Goal: Task Accomplishment & Management: Complete application form

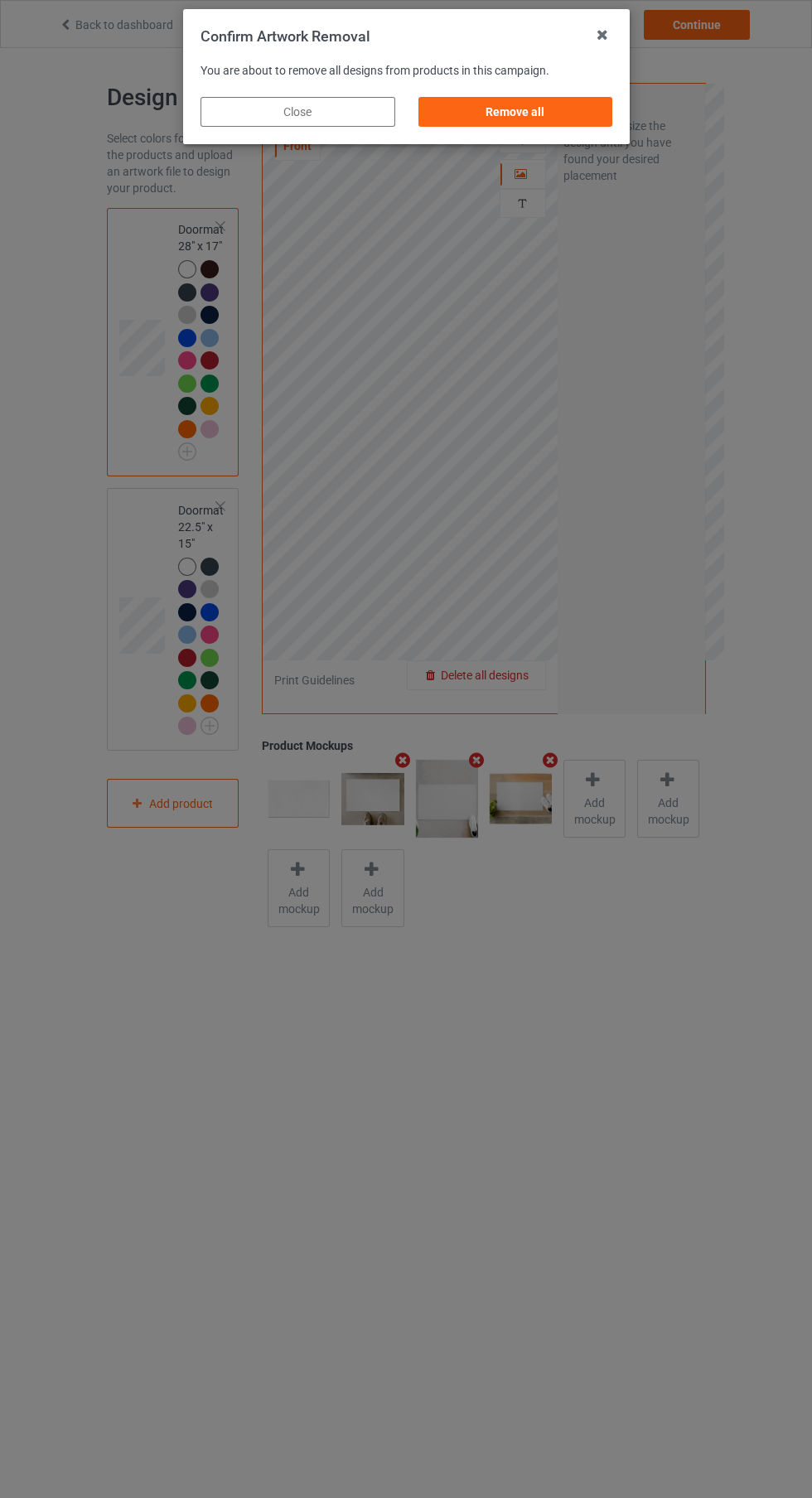
click at [514, 111] on div "Remove all" at bounding box center [514, 111] width 194 height 30
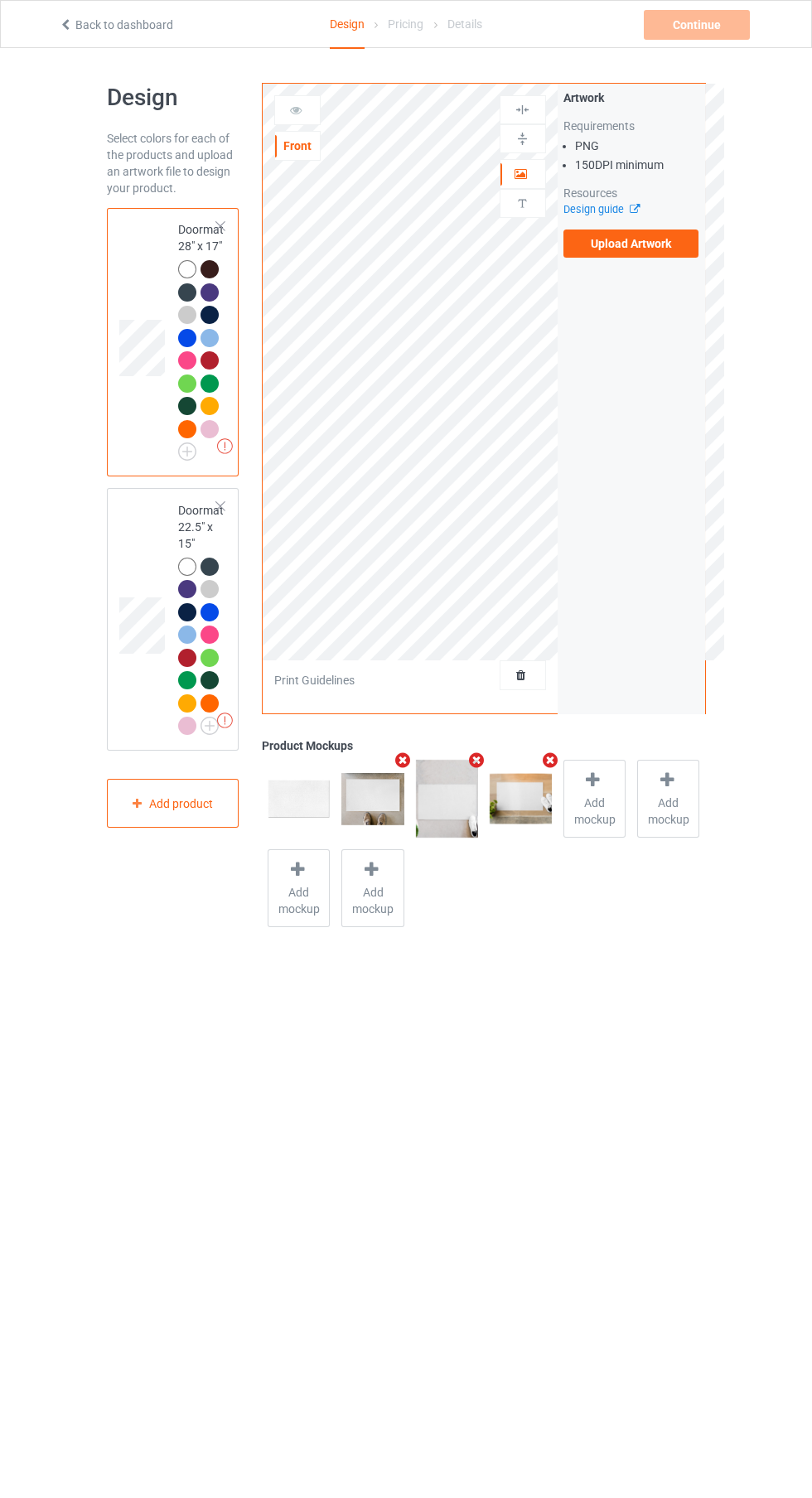
click at [609, 251] on label "Upload Artwork" at bounding box center [630, 243] width 136 height 28
click at [0, 0] on input "Upload Artwork" at bounding box center [0, 0] width 0 height 0
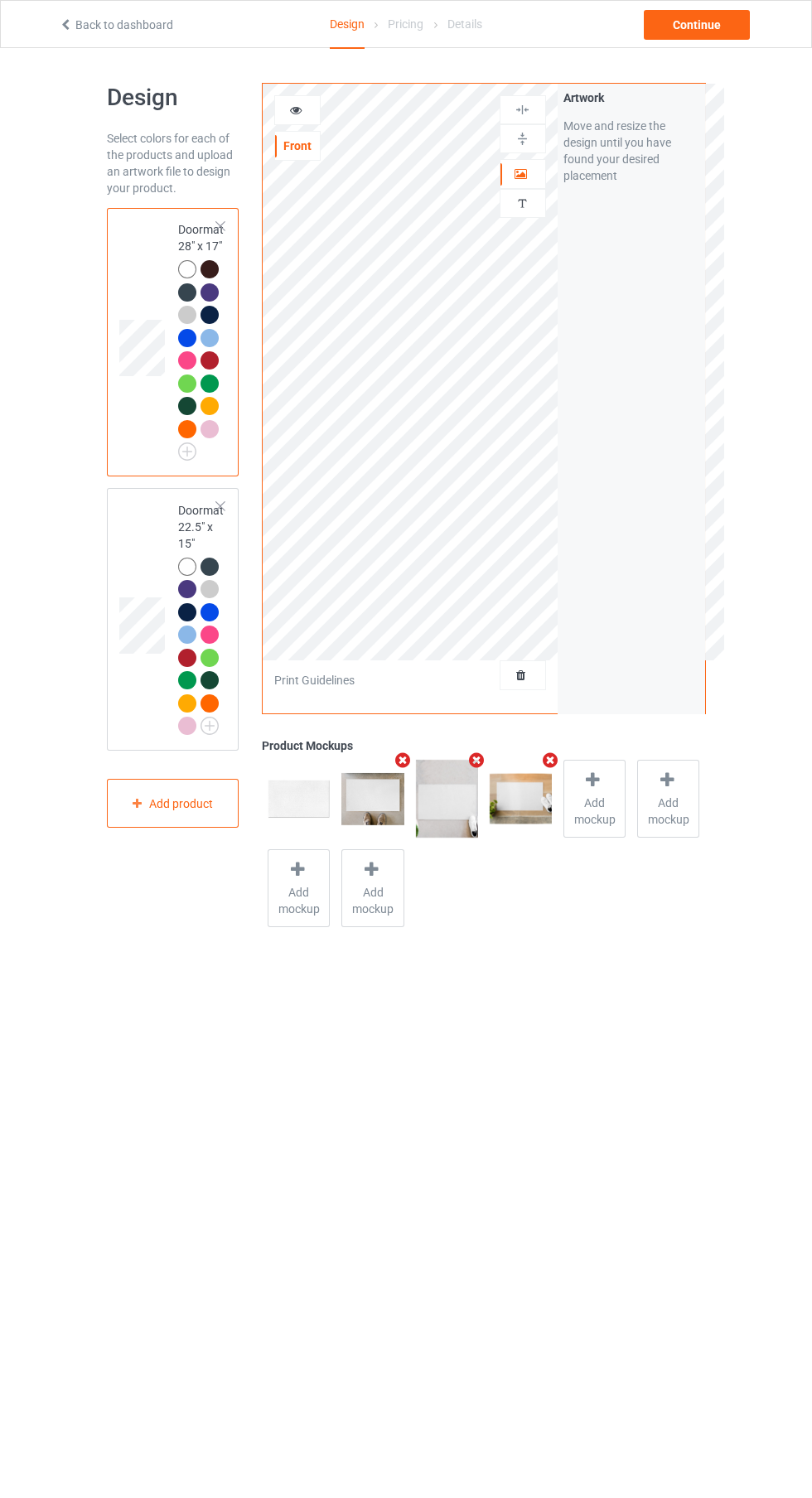
click at [521, 672] on icon at bounding box center [521, 672] width 14 height 12
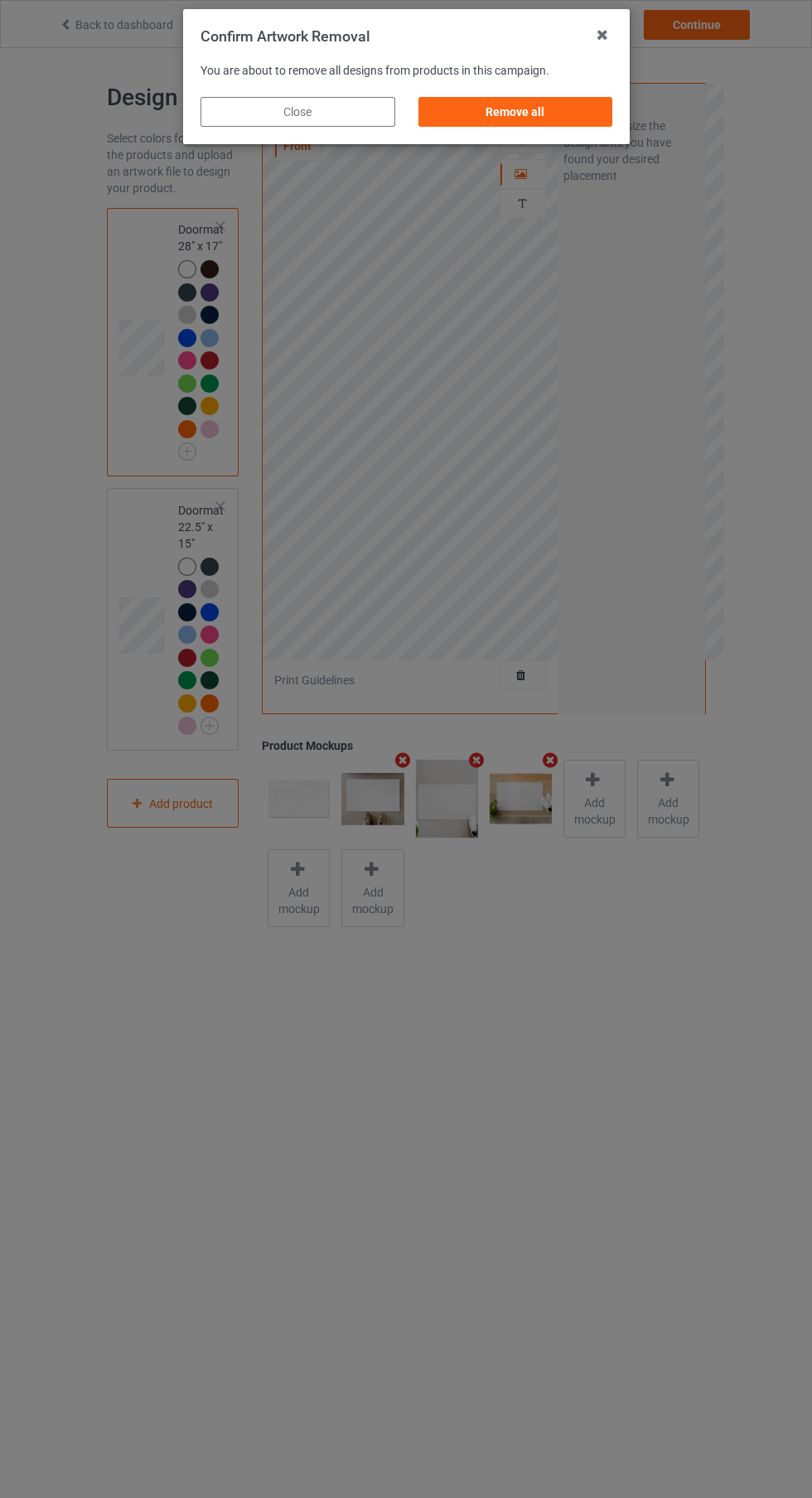
click at [556, 115] on div "Remove all" at bounding box center [514, 111] width 194 height 30
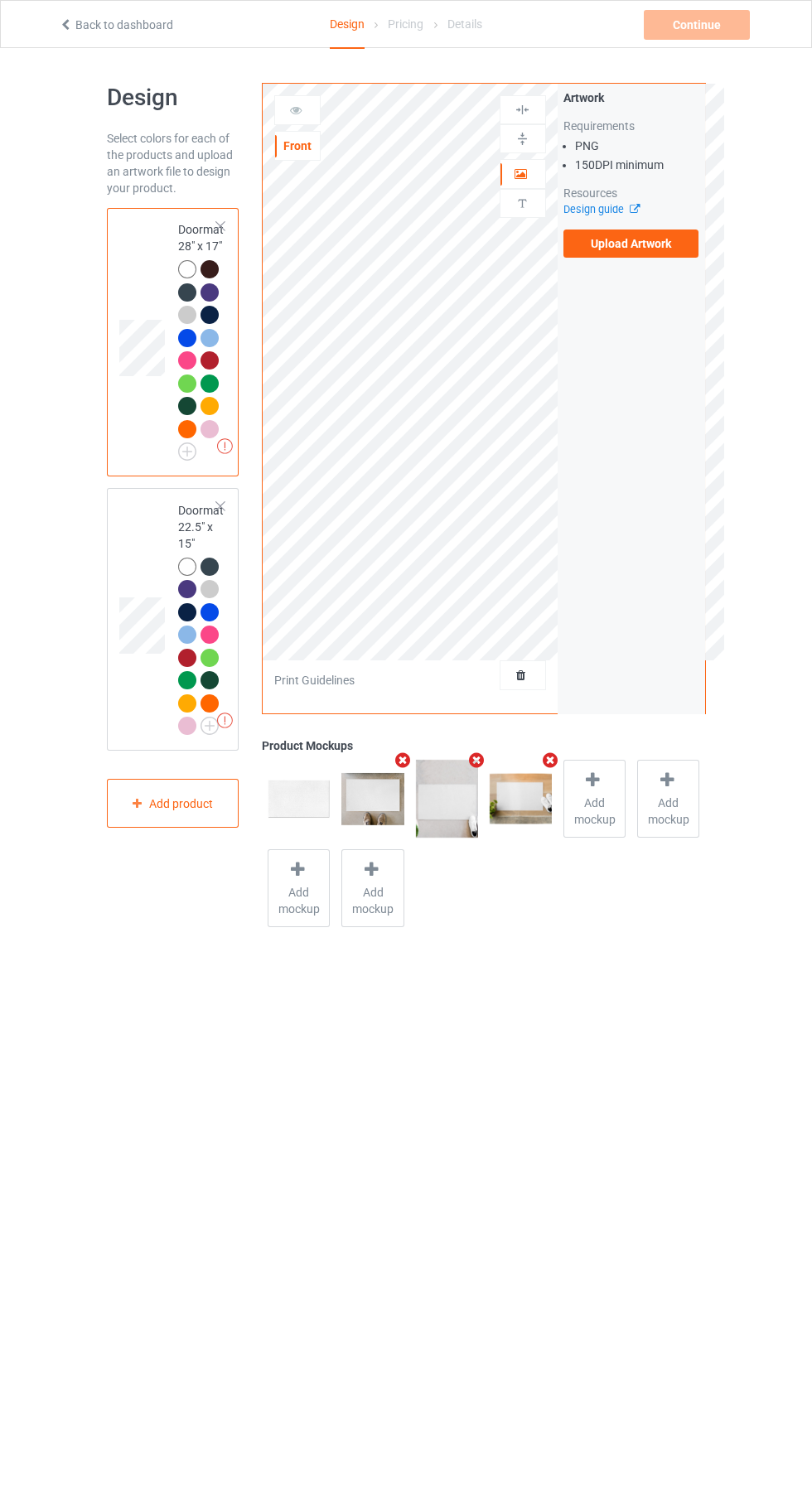
click at [661, 243] on label "Upload Artwork" at bounding box center [630, 243] width 136 height 28
click at [0, 0] on input "Upload Artwork" at bounding box center [0, 0] width 0 height 0
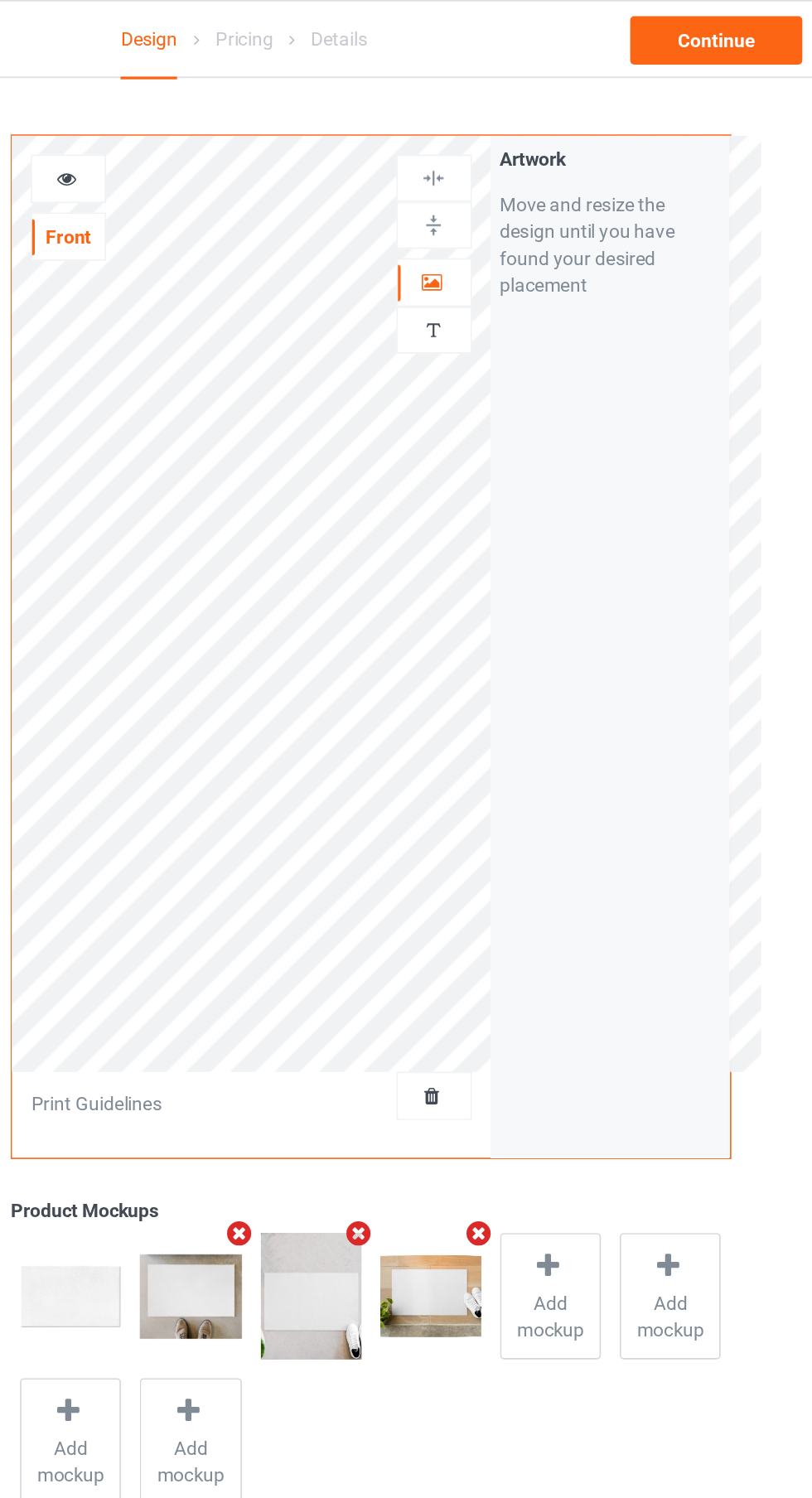
click at [521, 199] on img at bounding box center [522, 203] width 16 height 16
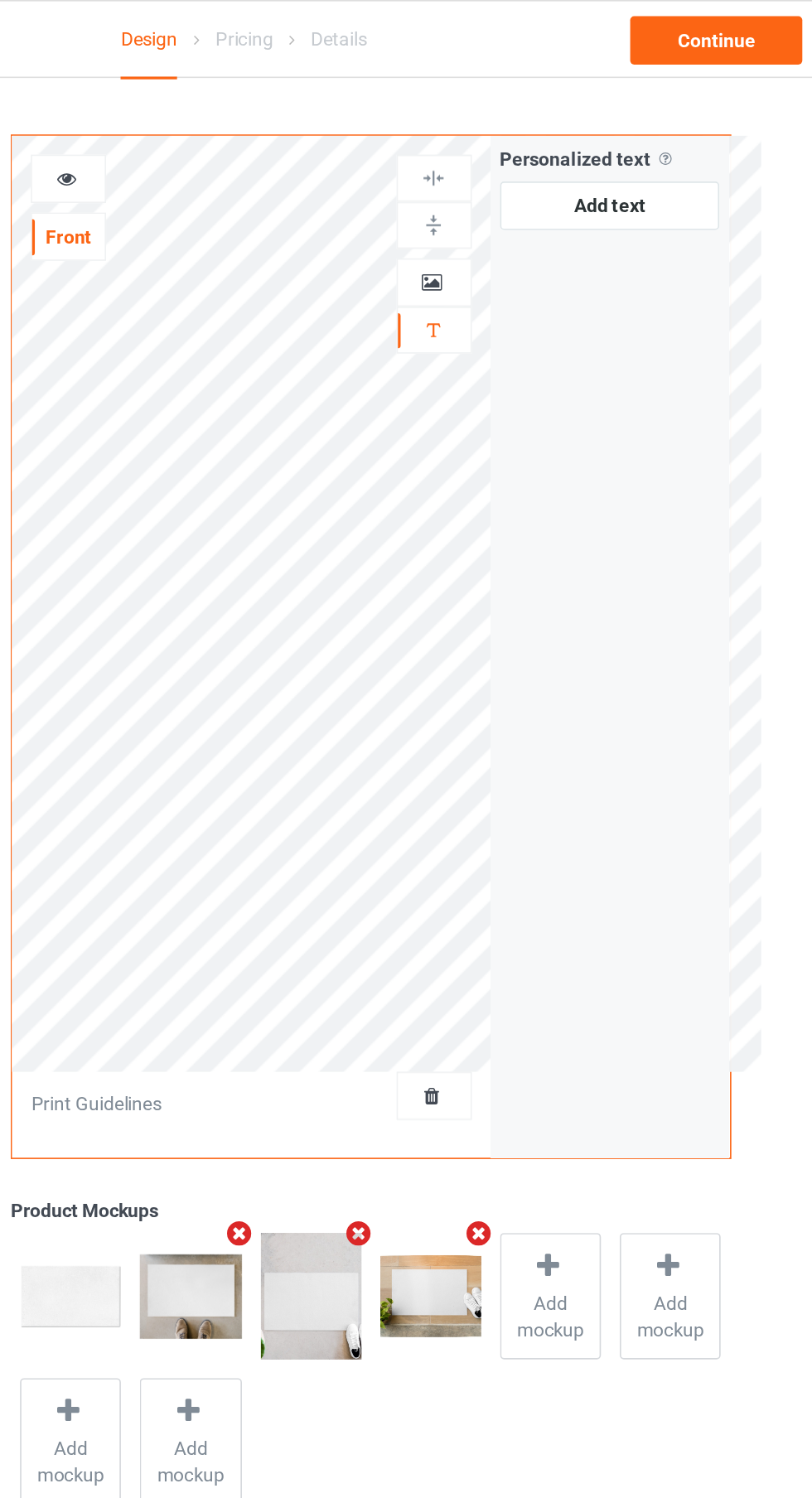
click at [527, 177] on div at bounding box center [523, 174] width 45 height 17
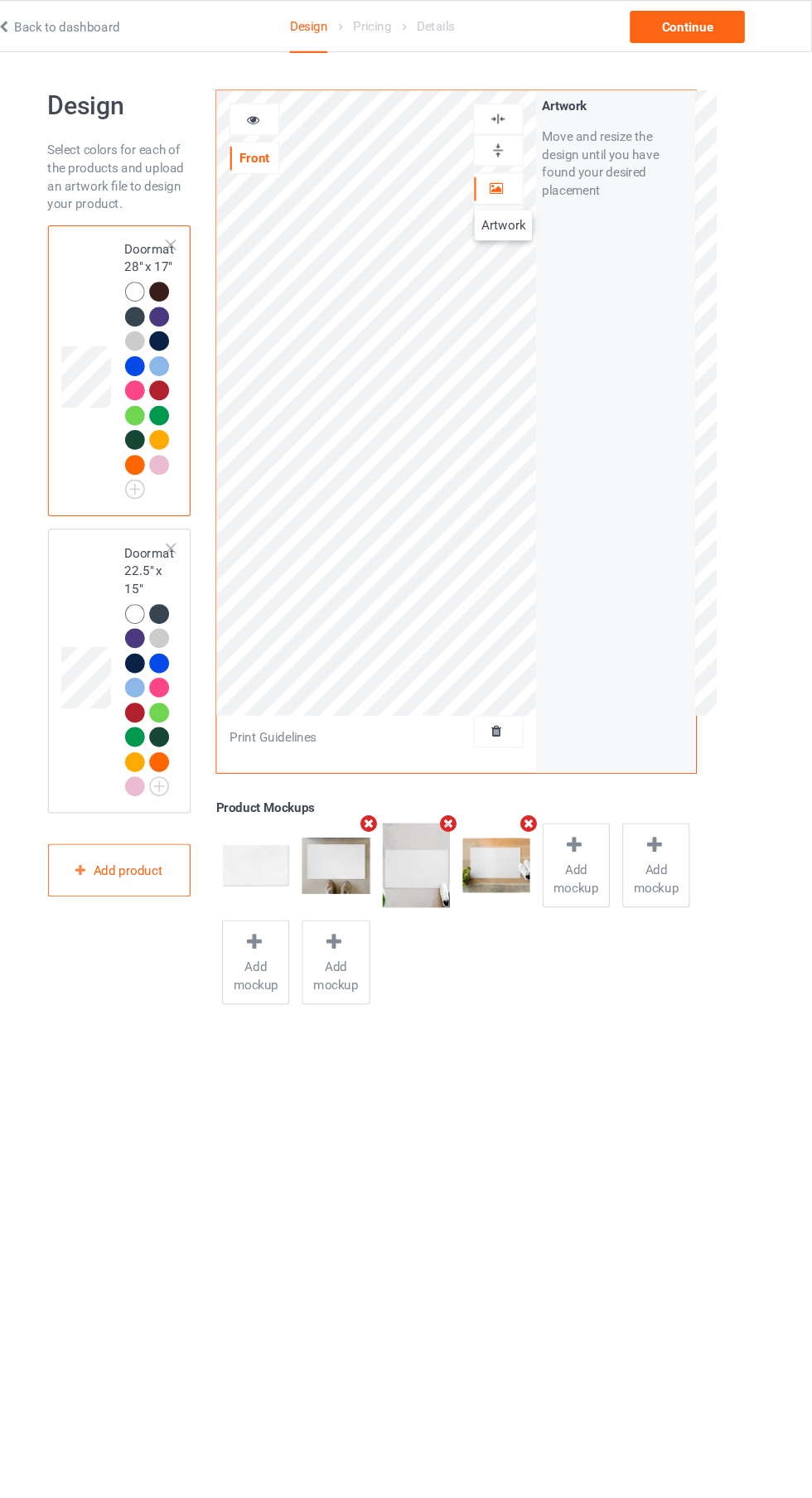
click at [520, 220] on div "Artwork Personalized text" at bounding box center [522, 158] width 46 height 128
click at [526, 208] on img at bounding box center [522, 203] width 16 height 16
click at [535, 200] on div at bounding box center [523, 203] width 45 height 16
click at [524, 177] on icon at bounding box center [521, 172] width 14 height 12
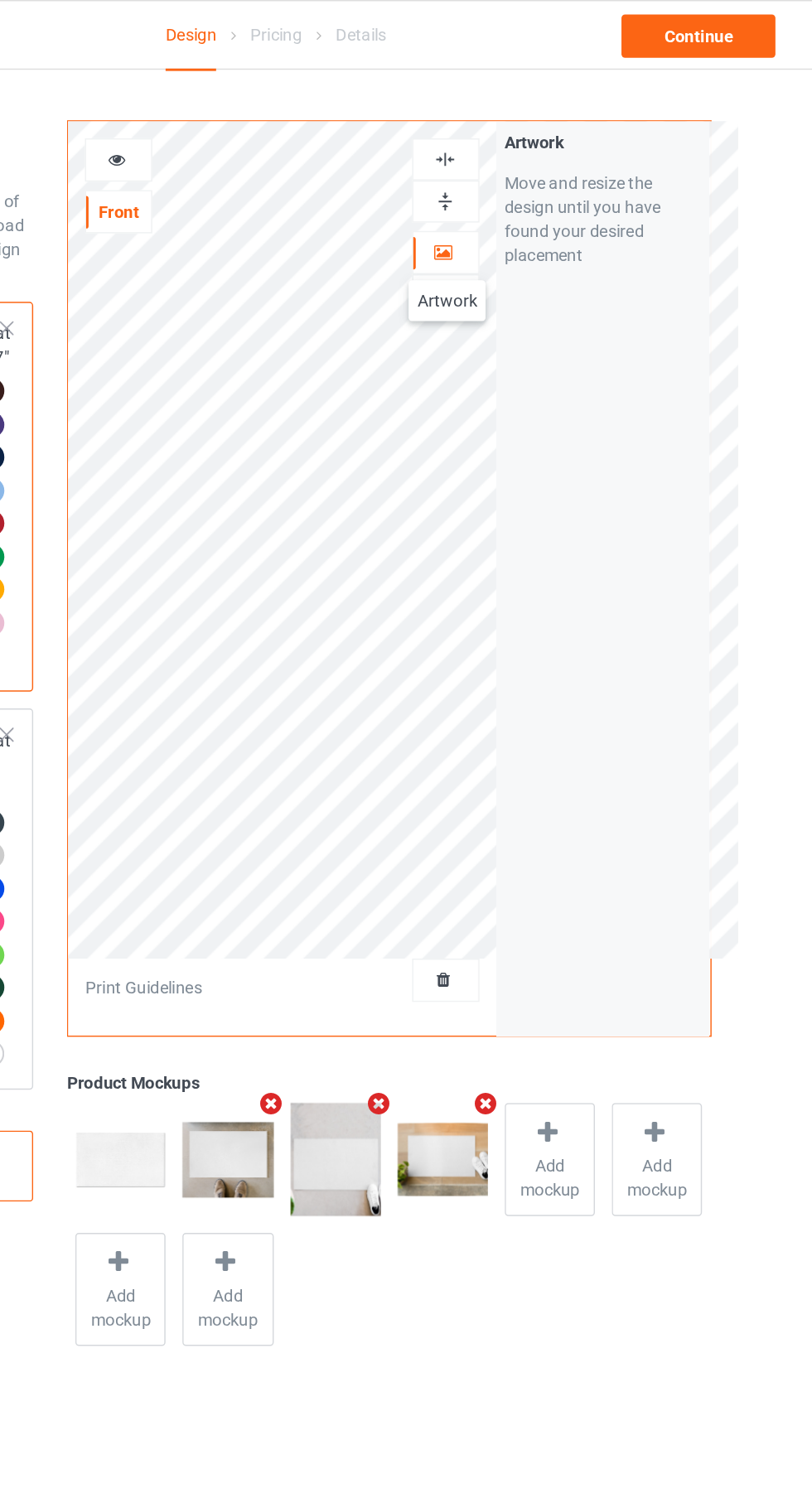
click at [534, 107] on div at bounding box center [523, 109] width 45 height 16
click at [305, 113] on div at bounding box center [297, 109] width 45 height 17
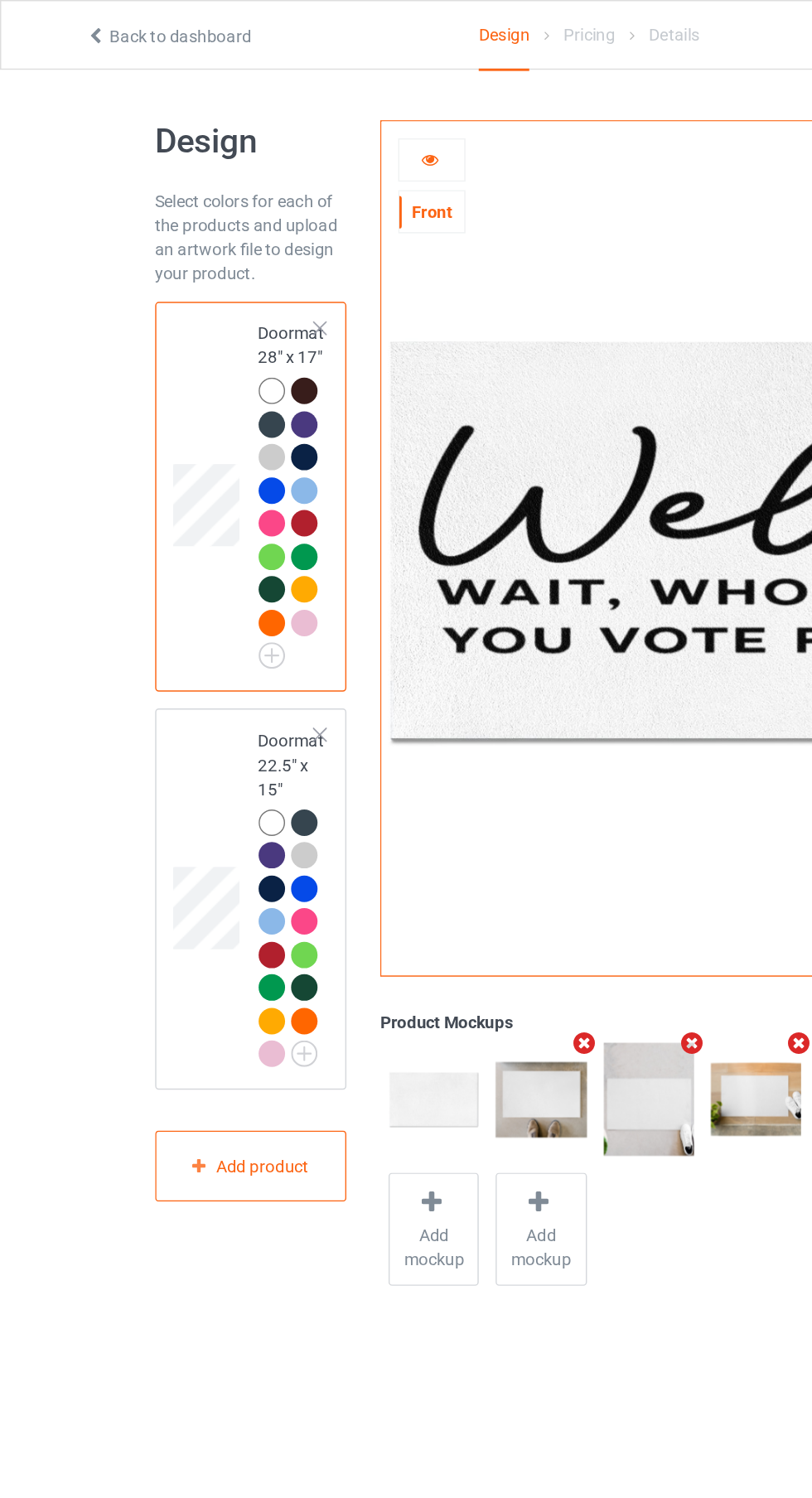
click at [130, 744] on td at bounding box center [144, 619] width 50 height 249
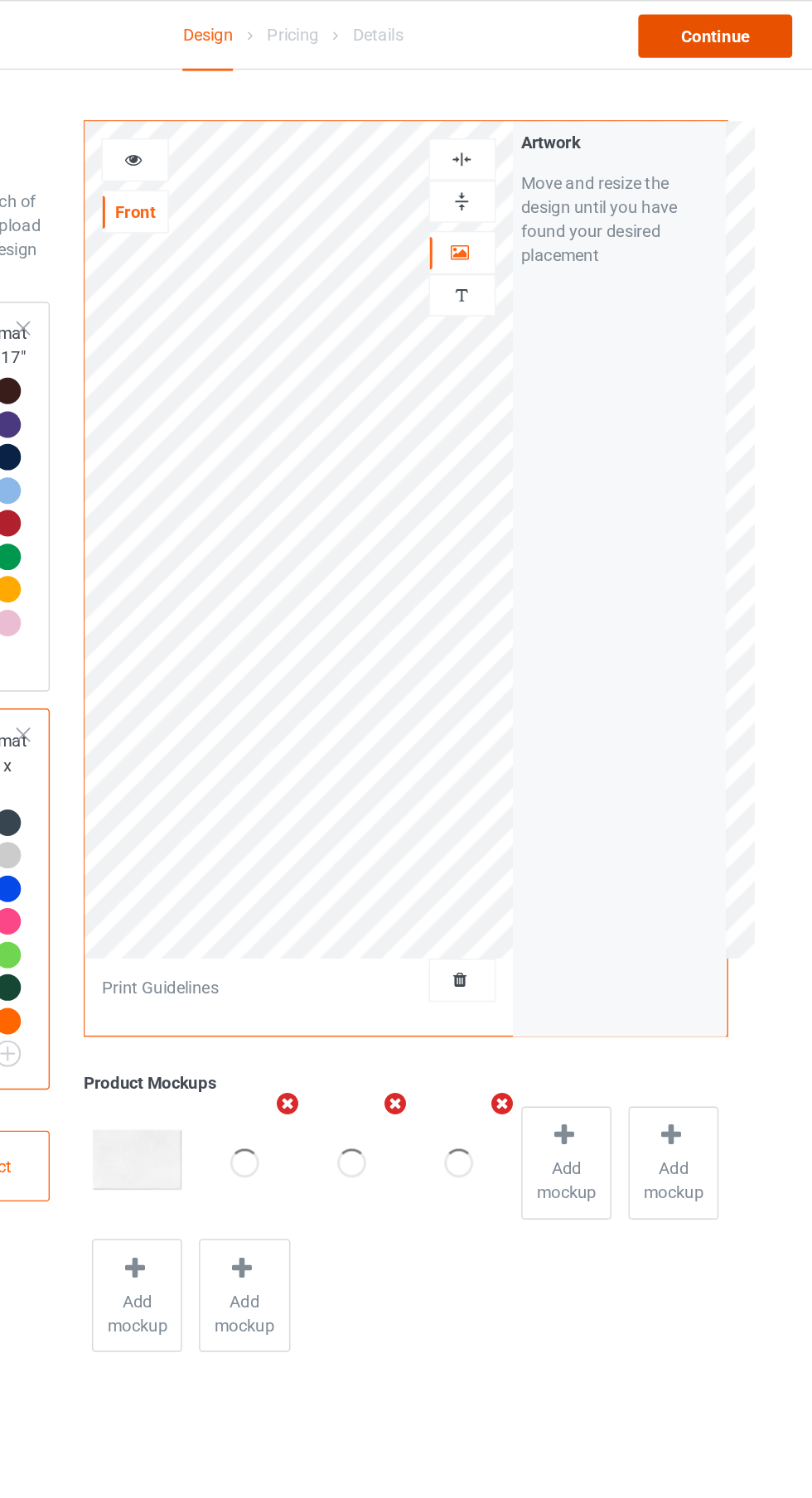
click at [708, 22] on div "Continue" at bounding box center [697, 24] width 107 height 30
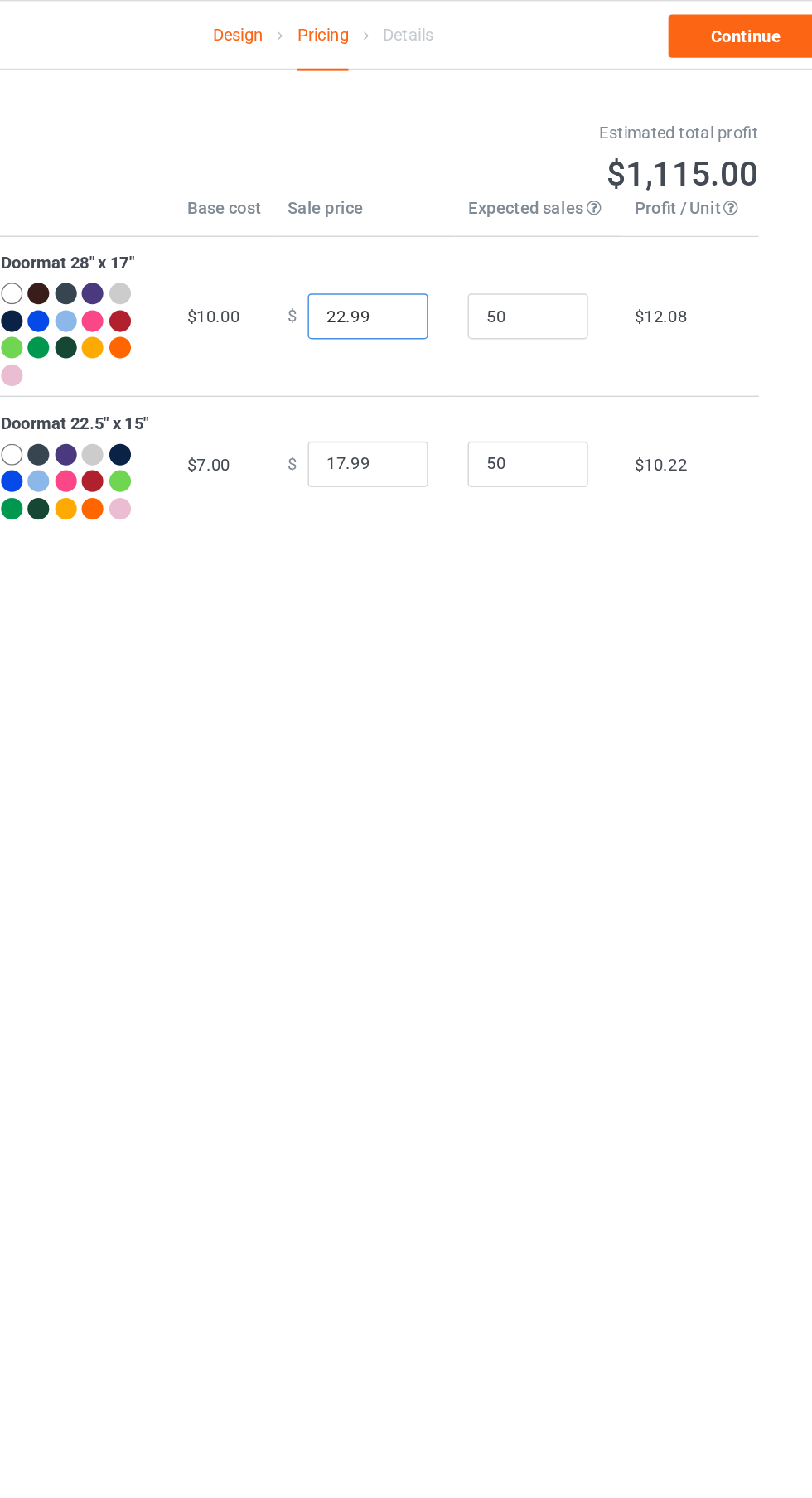
click at [411, 224] on input "22.99" at bounding box center [436, 218] width 83 height 31
type input "21.99"
click at [558, 218] on input "50" at bounding box center [546, 218] width 83 height 31
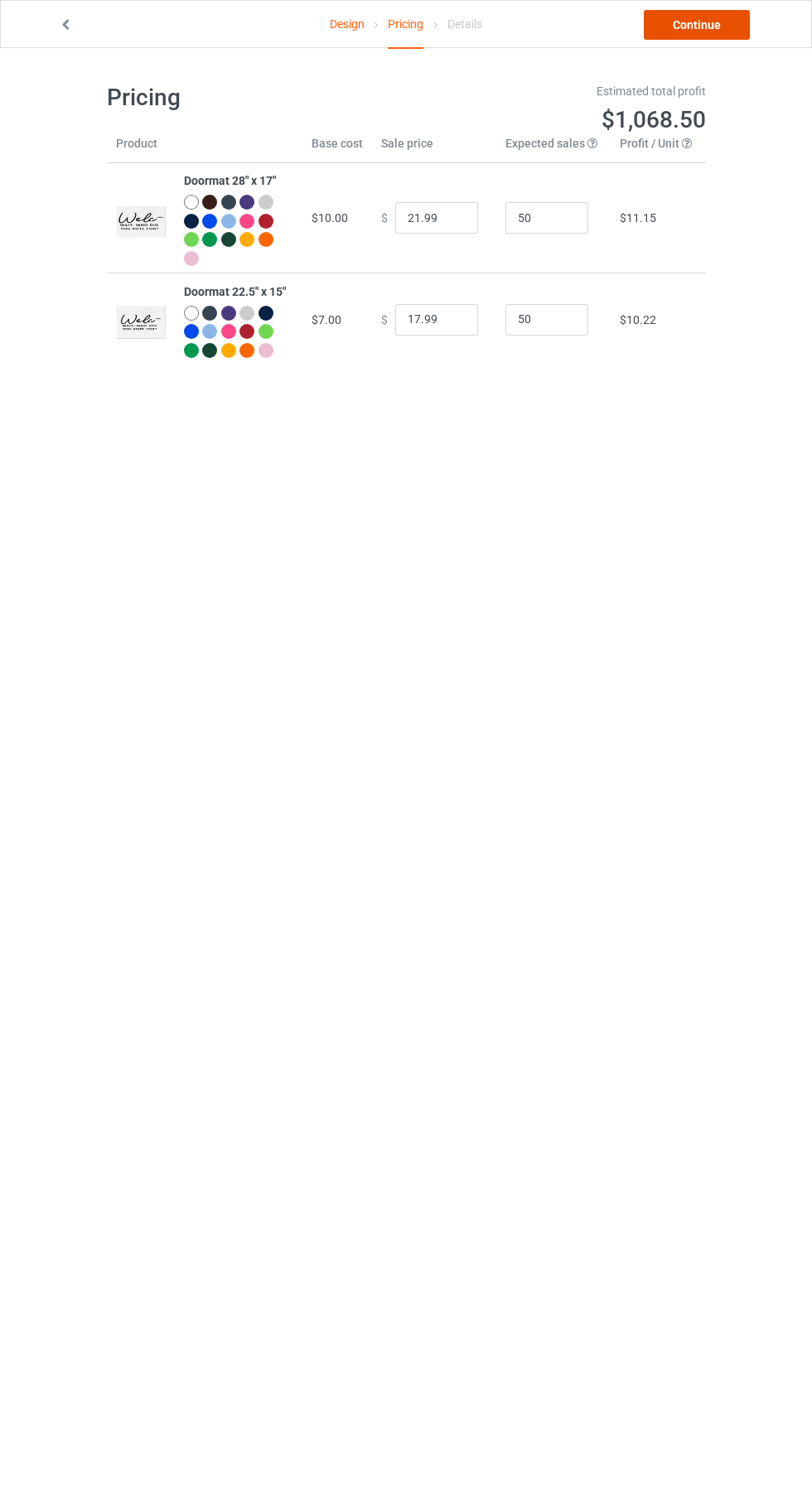
click at [722, 29] on link "Continue" at bounding box center [697, 24] width 107 height 30
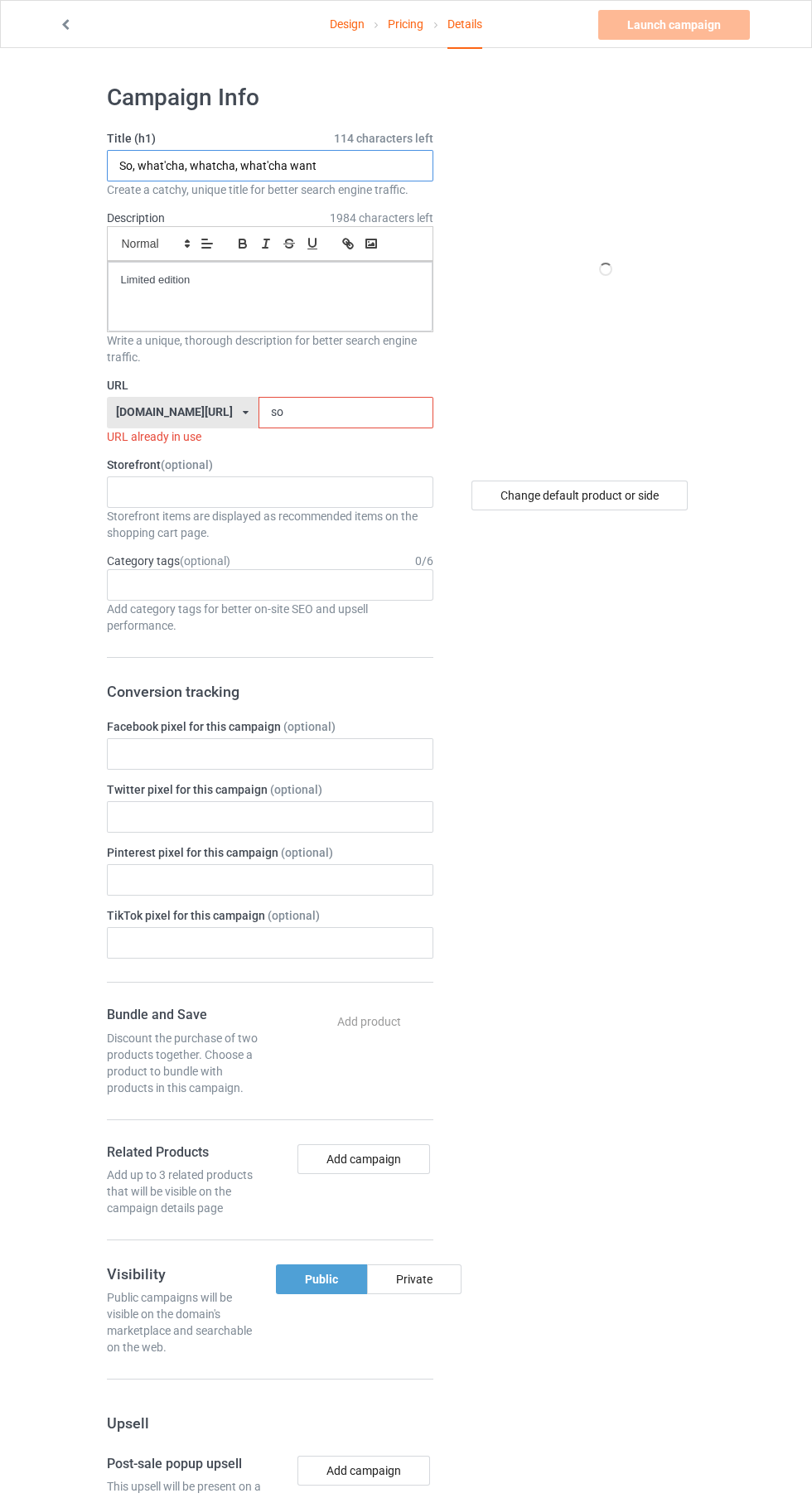
click at [395, 166] on input "So, what'cha, whatcha, what'cha want" at bounding box center [270, 165] width 326 height 31
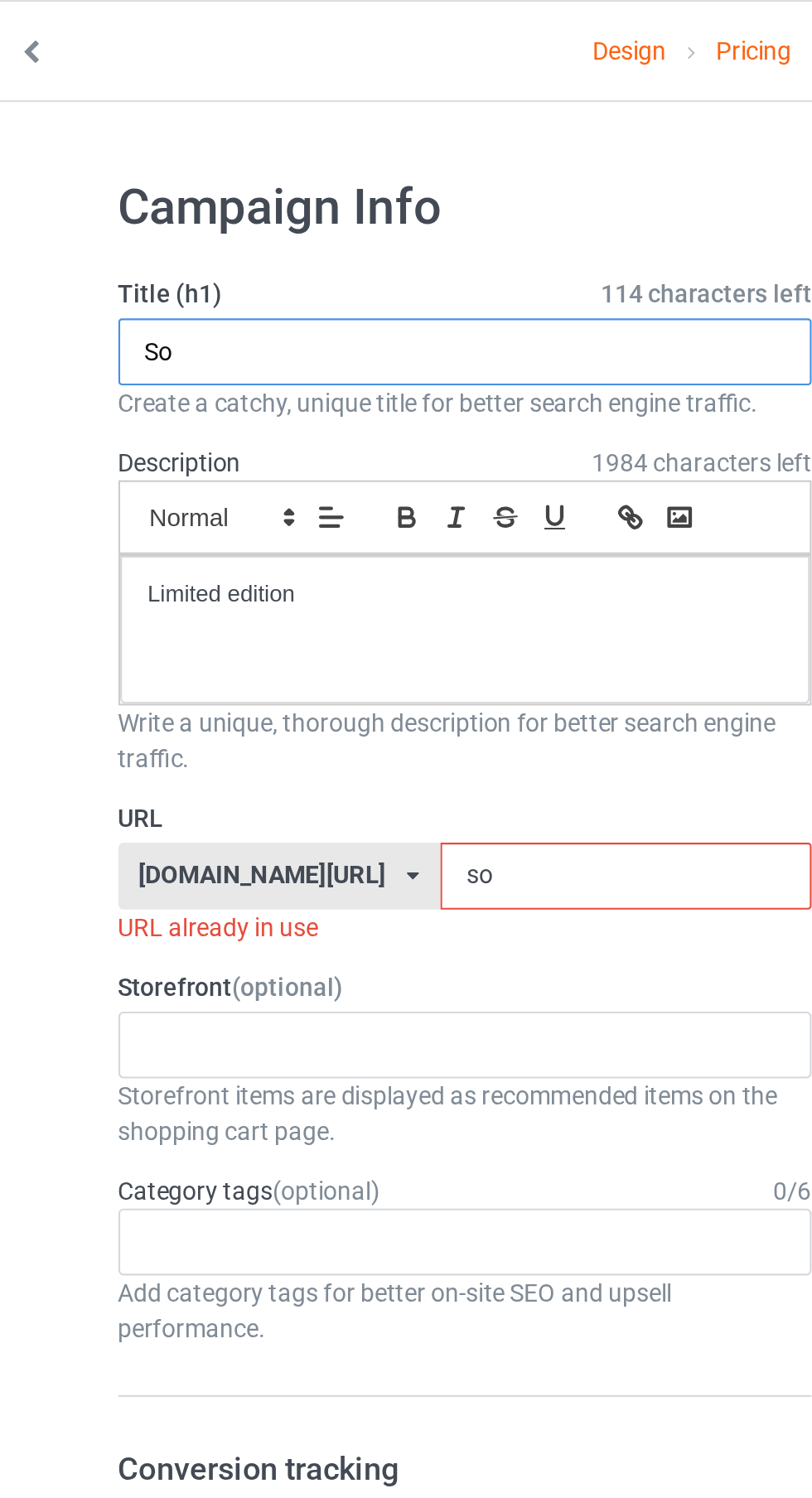
type input "S"
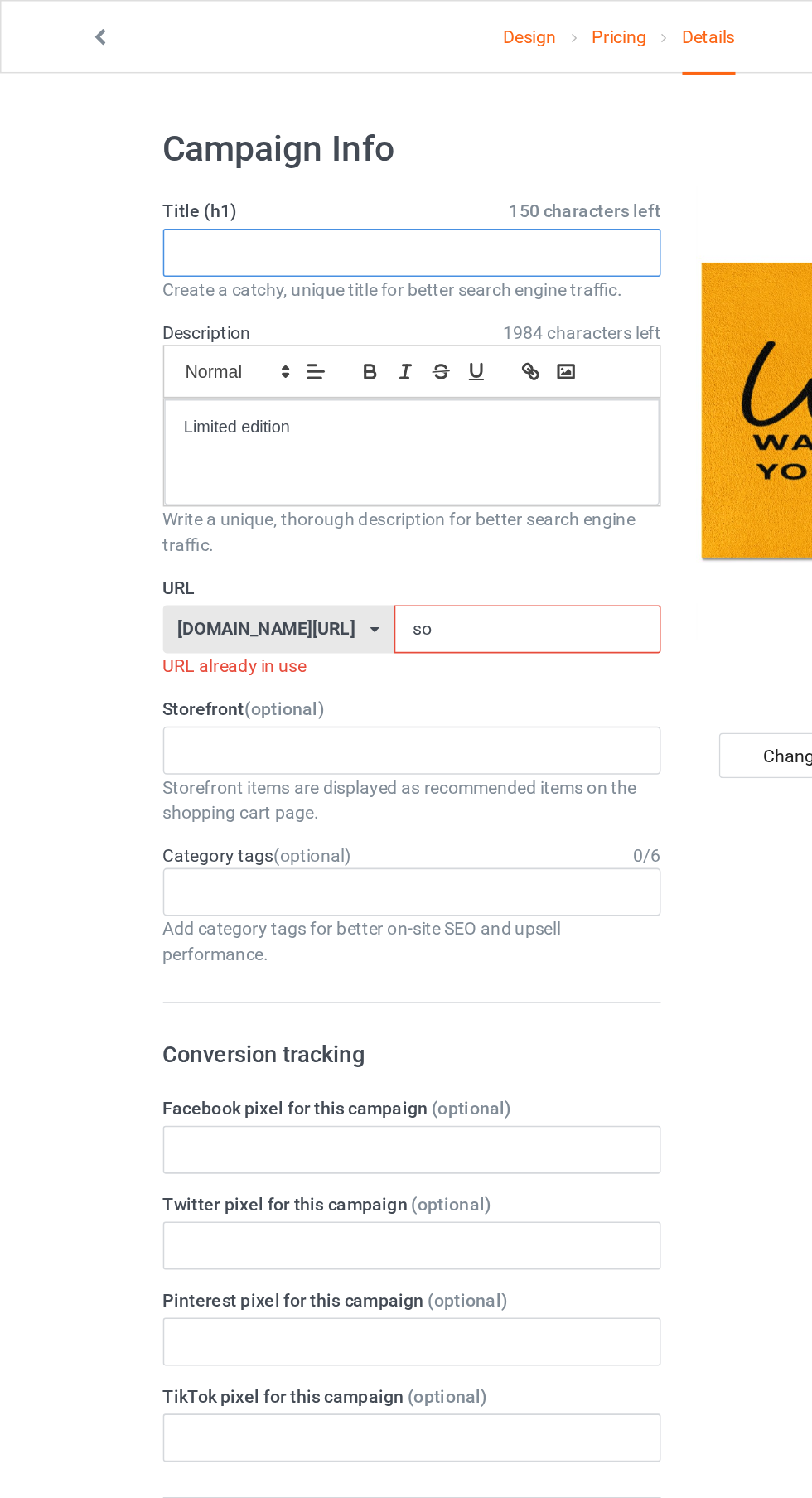
click at [150, 170] on input "text" at bounding box center [270, 165] width 326 height 31
type input "A"
type input "Q"
type input "AMAZING"
click at [279, 393] on label "URL" at bounding box center [270, 385] width 326 height 17
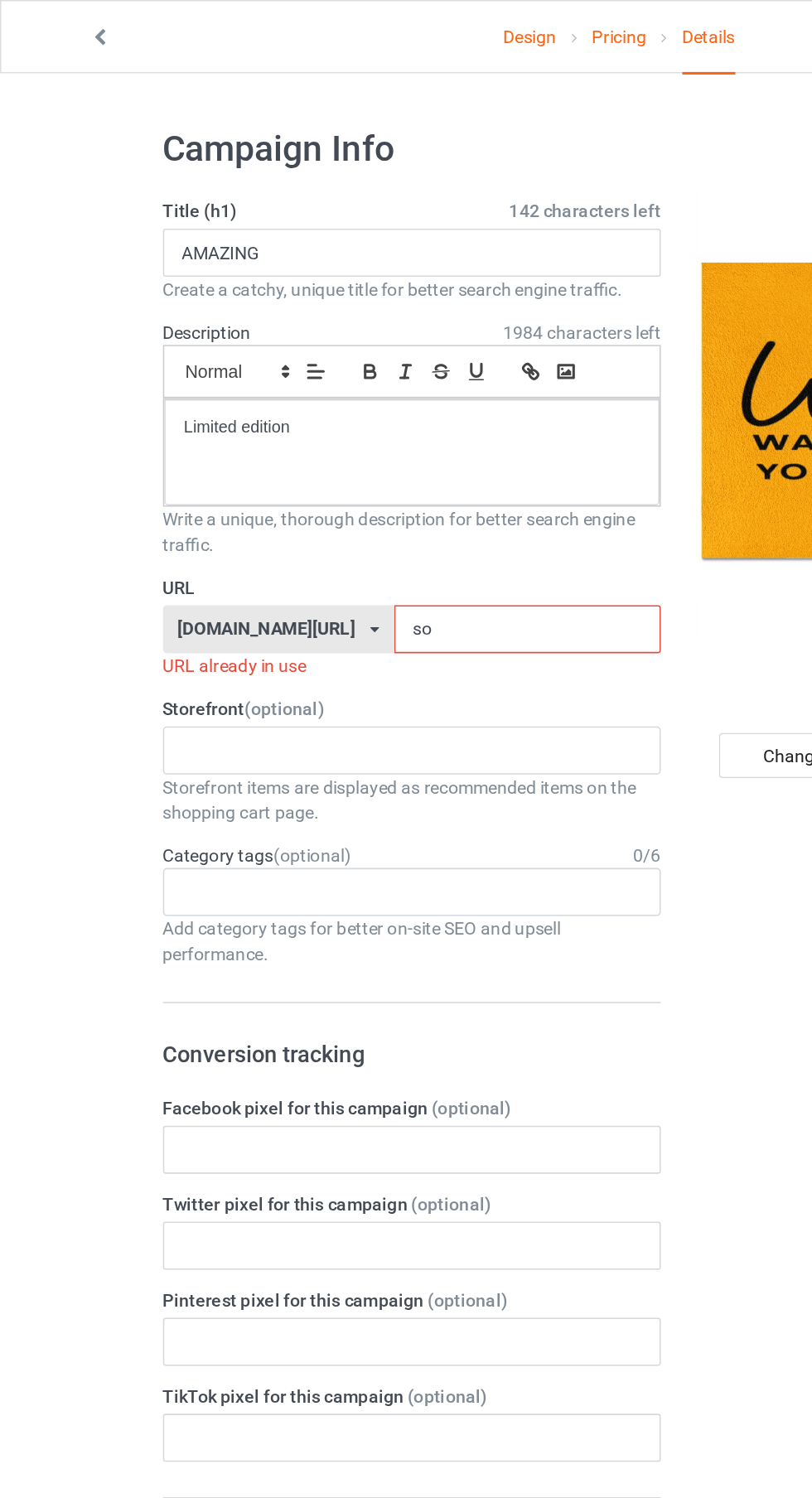
click at [275, 407] on input "so" at bounding box center [345, 412] width 175 height 31
type input "s"
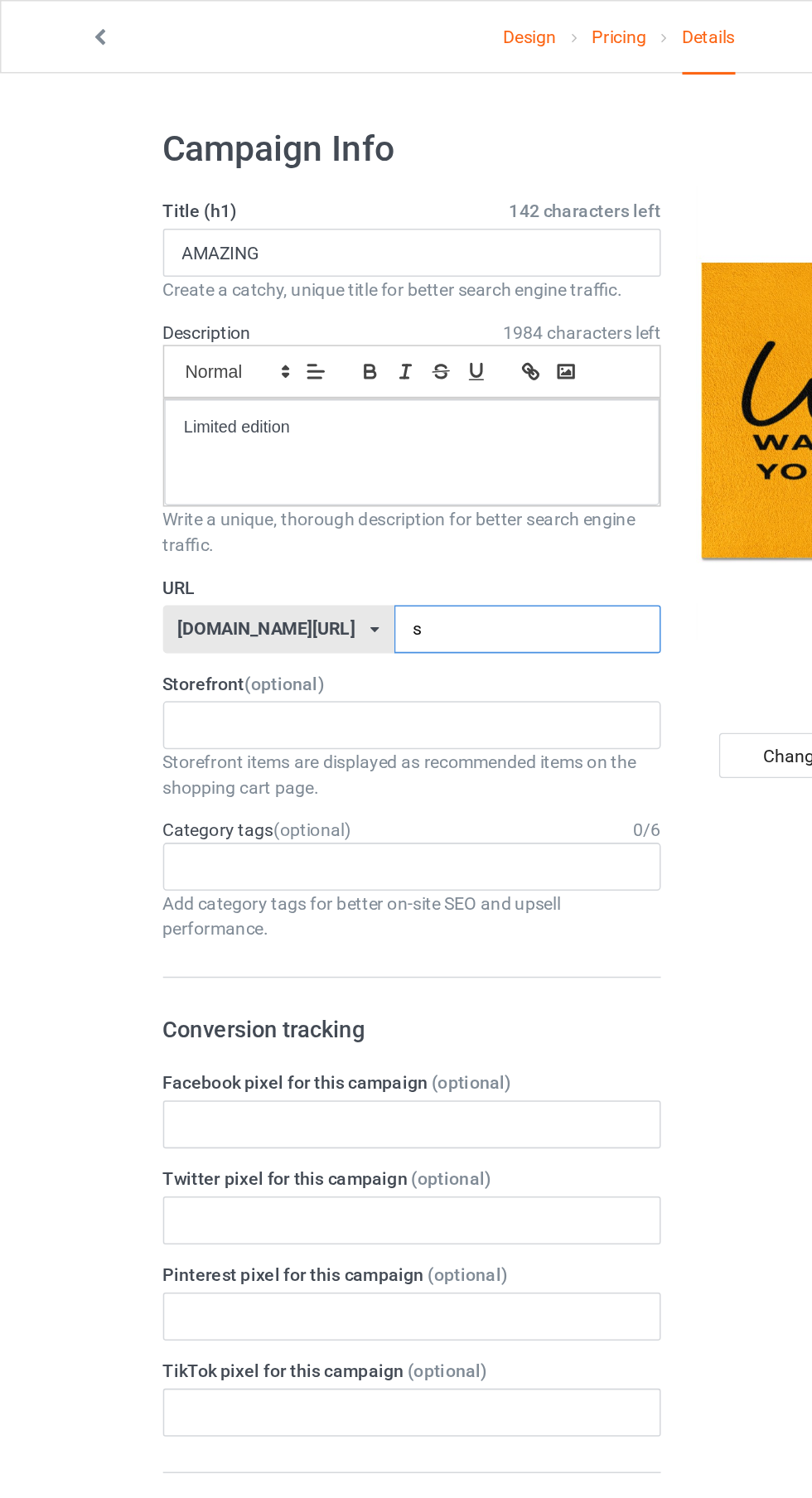
click at [258, 414] on input "s" at bounding box center [345, 412] width 175 height 31
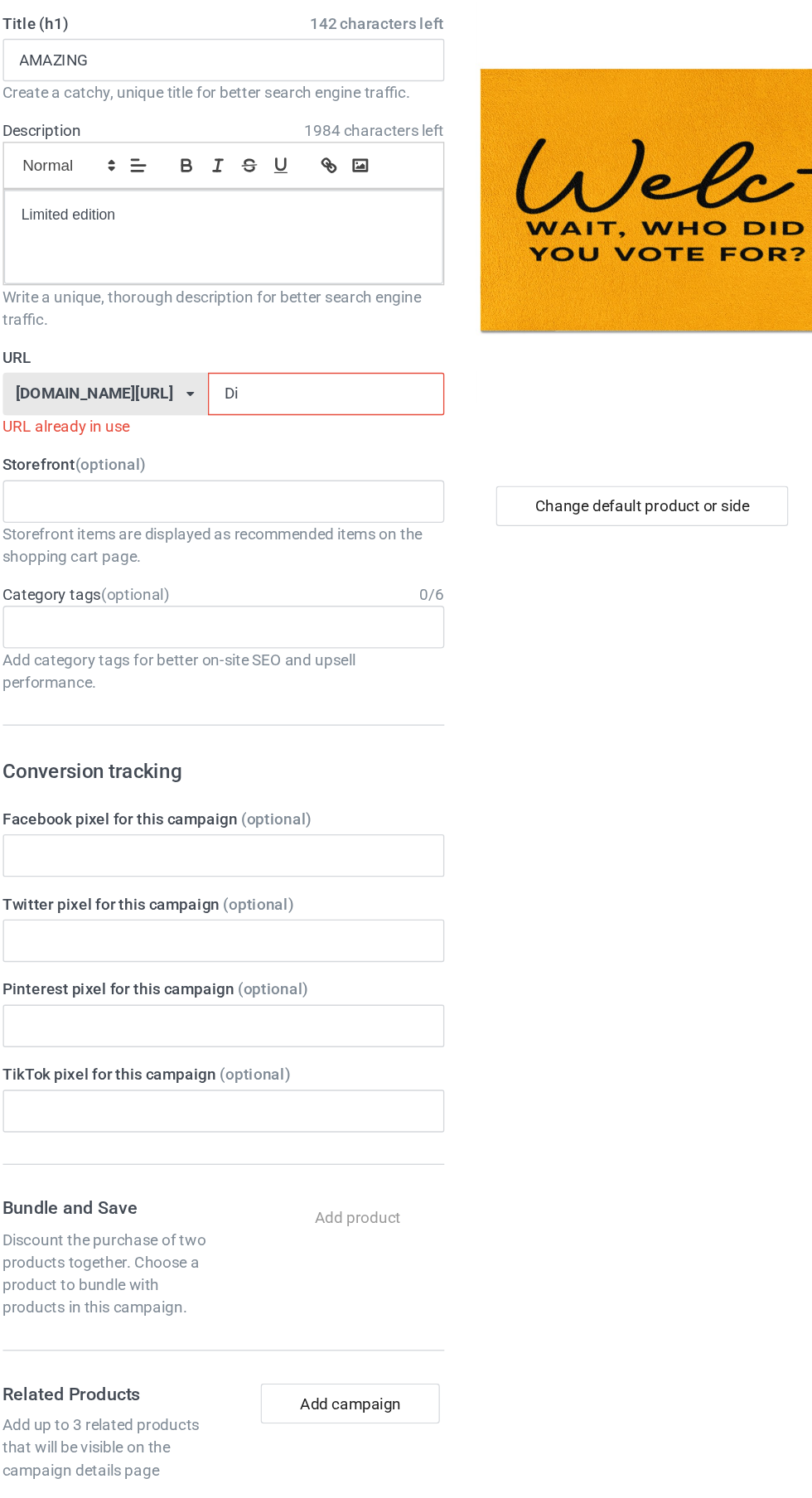
type input "D"
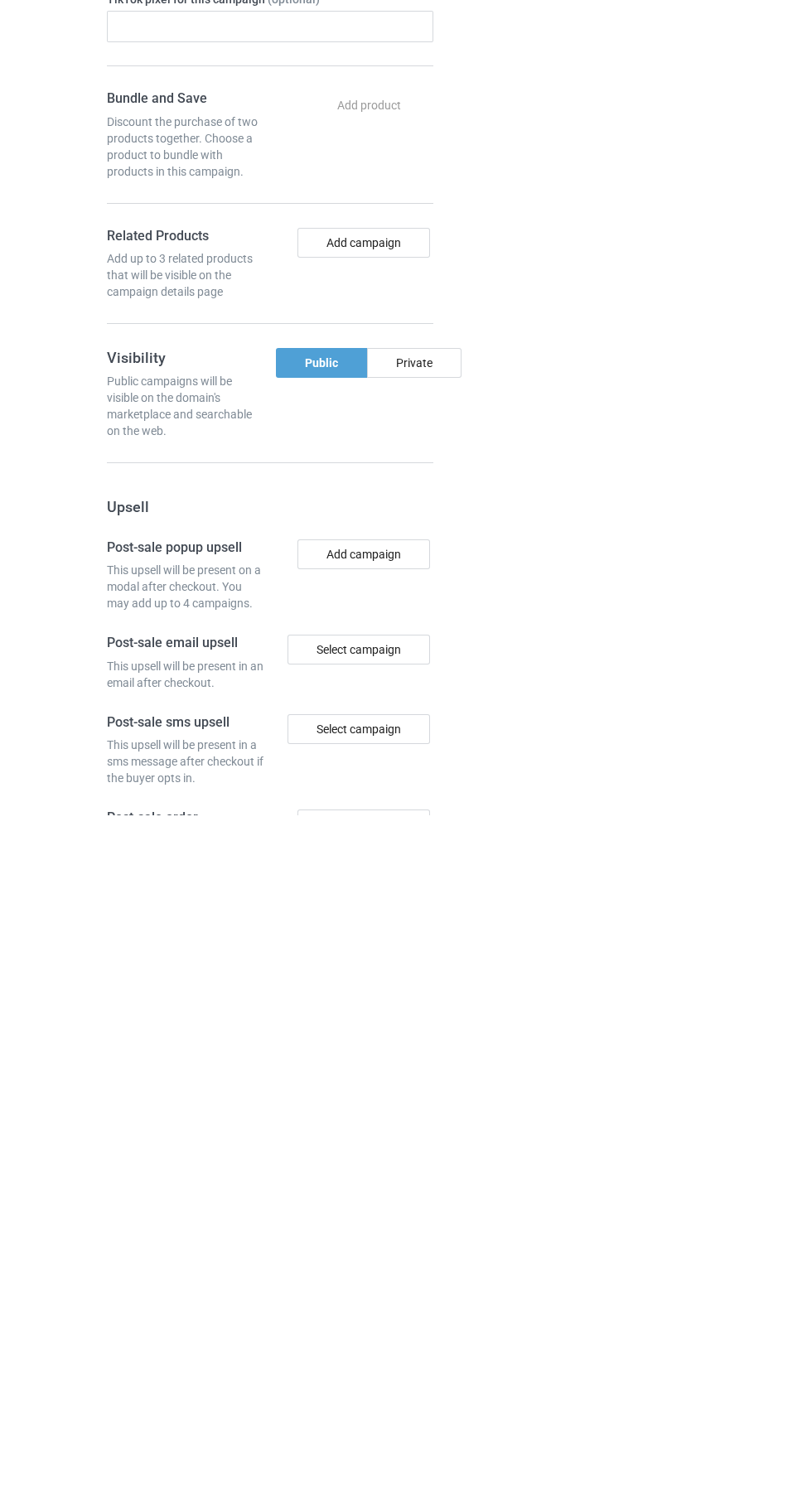
type input "Votefire"
click at [406, 1053] on div "Private" at bounding box center [414, 1046] width 95 height 30
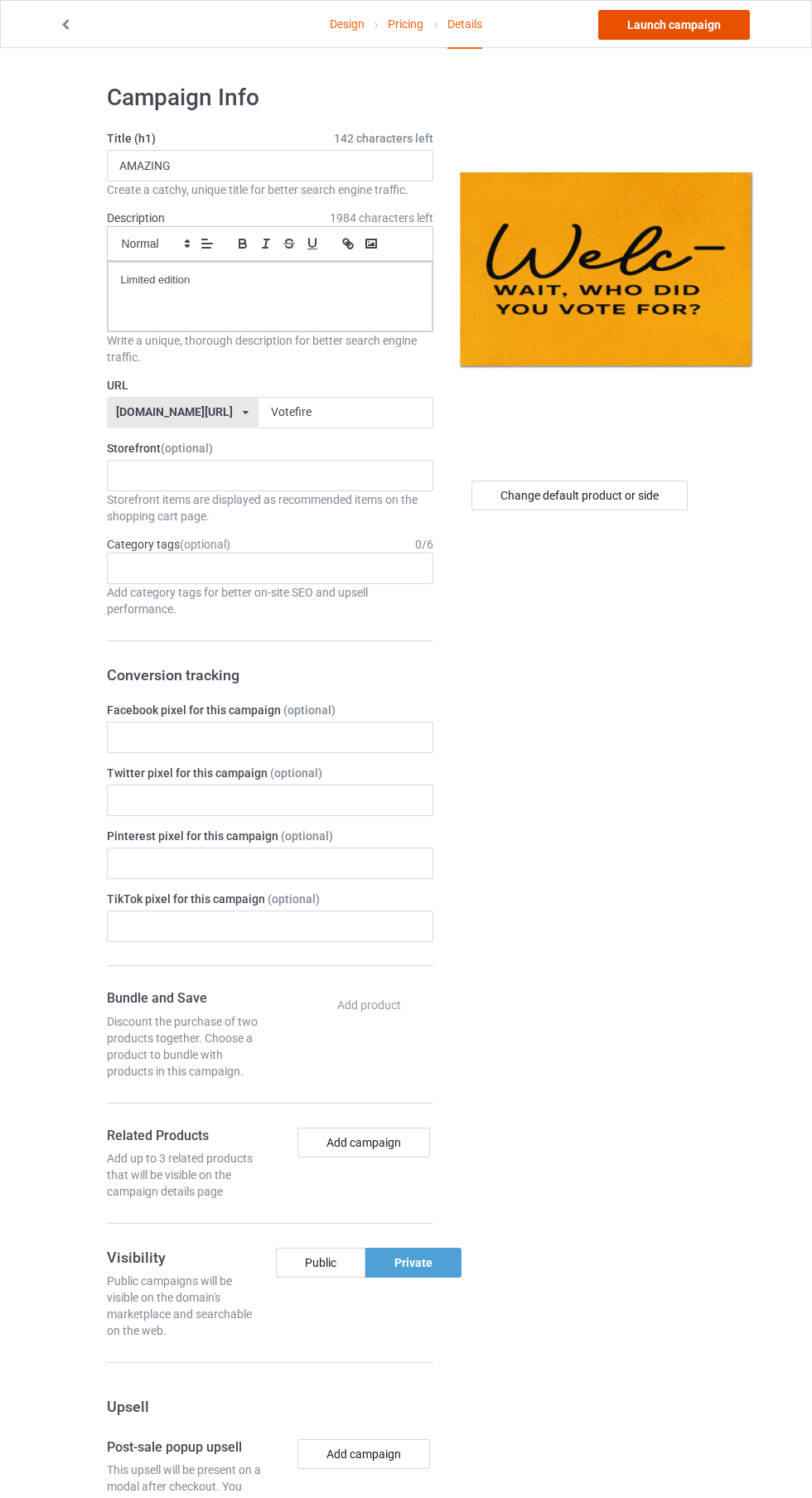
click at [667, 19] on link "Launch campaign" at bounding box center [673, 24] width 151 height 30
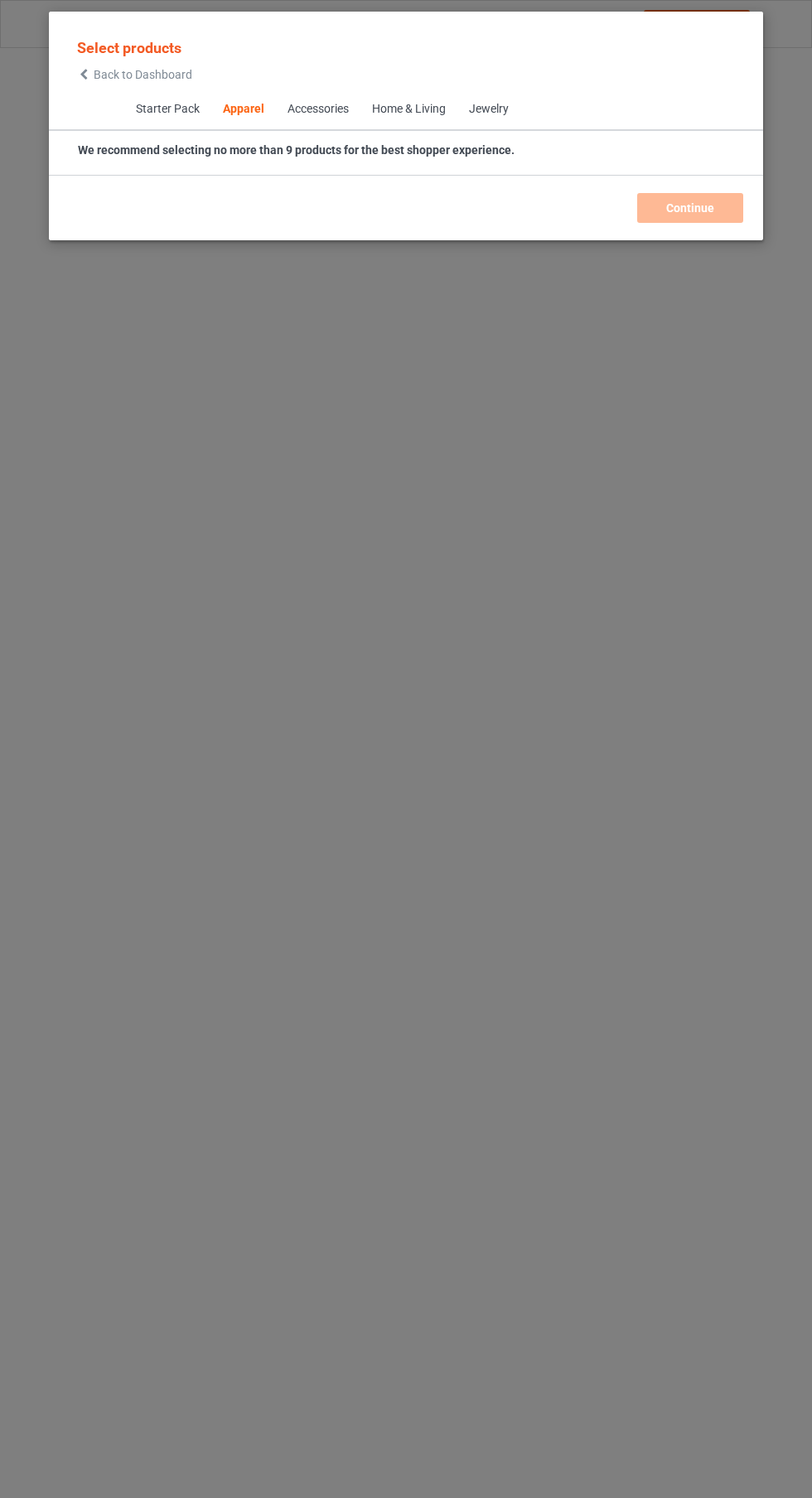
click at [156, 80] on span "Back to Dashboard" at bounding box center [143, 75] width 99 height 14
